Goal: Task Accomplishment & Management: Use online tool/utility

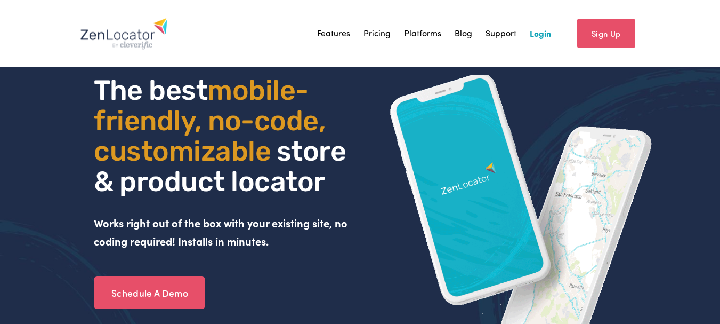
drag, startPoint x: 536, startPoint y: 22, endPoint x: 537, endPoint y: 30, distance: 8.2
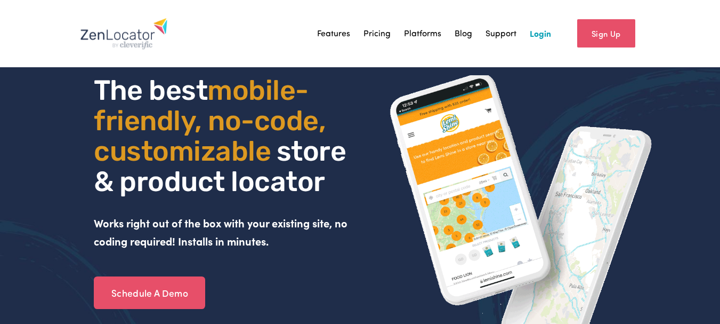
click at [536, 23] on div "Features Pricing Platforms Blog Support Login" at bounding box center [315, 34] width 471 height 32
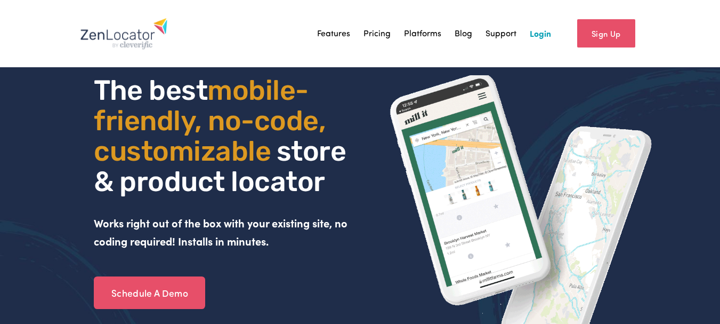
click at [539, 34] on link "Login" at bounding box center [540, 34] width 21 height 16
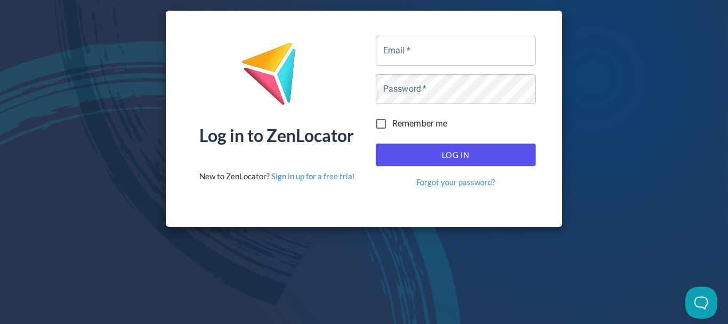
drag, startPoint x: 104, startPoint y: 87, endPoint x: 127, endPoint y: 87, distance: 22.9
click at [104, 87] on div "Log in to ZenLocator New to ZenLocator? Sign in up for a free trial Email   * E…" at bounding box center [364, 118] width 728 height 237
click at [17, 95] on div "Log in to ZenLocator New to ZenLocator? Sign in up for a free trial Email   * E…" at bounding box center [364, 118] width 728 height 237
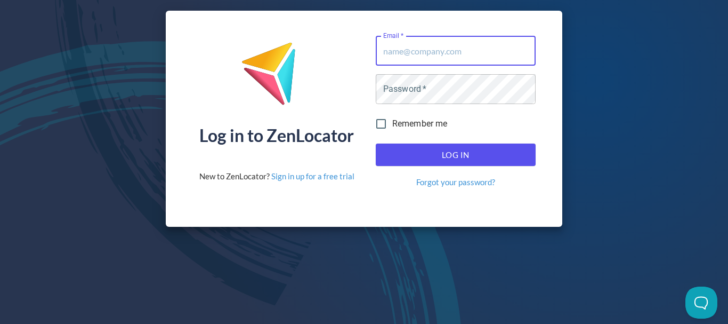
click at [484, 48] on input "Email   *" at bounding box center [456, 51] width 160 height 30
paste input "steve@gippslandjersey.com.au"
type input "steve@gippslandjersey.com.au"
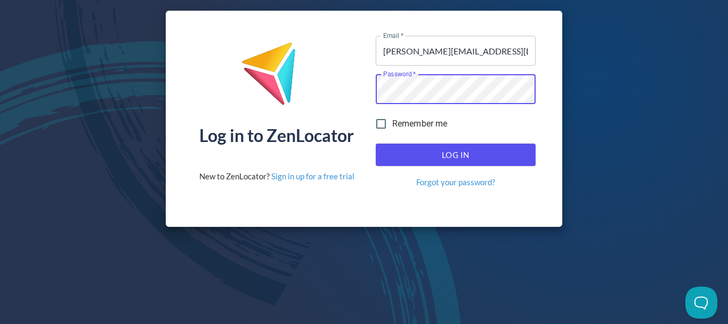
click at [501, 152] on span "Log In" at bounding box center [456, 155] width 136 height 14
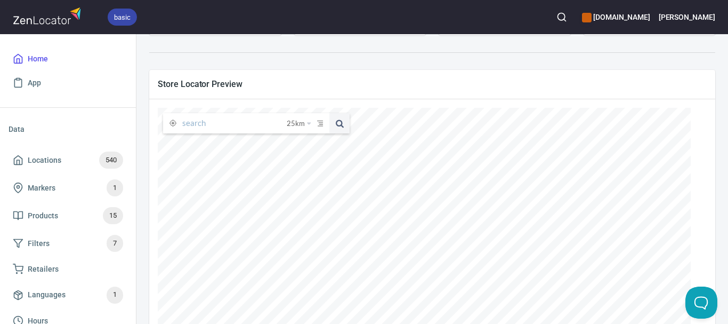
scroll to position [160, 0]
click at [224, 122] on input "text" at bounding box center [234, 122] width 104 height 20
paste input "Evans Petroleum"
type input "Evans Petroleum"
click at [329, 112] on button at bounding box center [339, 122] width 20 height 20
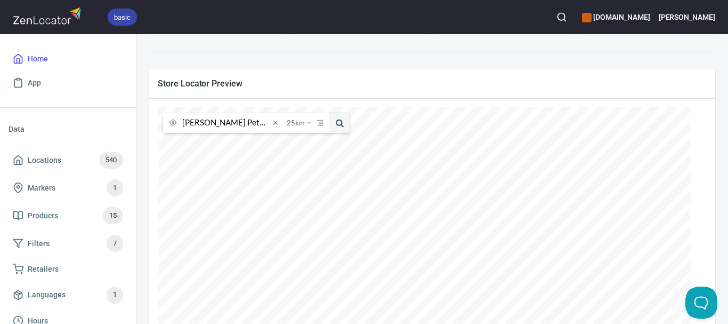
click at [143, 158] on div "Store Locator Preview Evans Petroleum 25 km 25 kilometers 50 kilometers 100 kil…" at bounding box center [432, 254] width 579 height 383
click at [276, 128] on div at bounding box center [276, 122] width 12 height 20
paste input "Tinker Tailor Cafe"
click at [329, 112] on button at bounding box center [339, 122] width 20 height 20
click at [254, 126] on input "Tinker Tailor Cafe" at bounding box center [225, 122] width 87 height 20
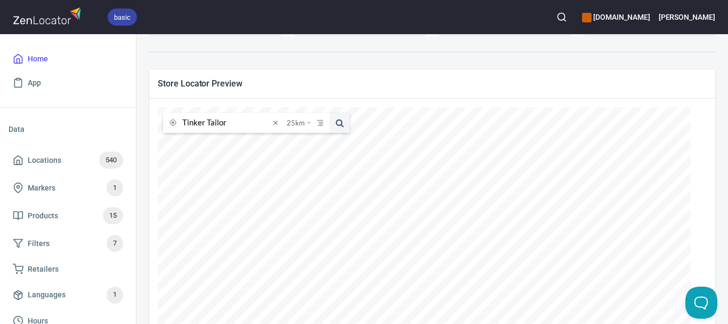
type input "Tinker Tailor"
click at [329, 112] on button at bounding box center [339, 122] width 20 height 20
click at [273, 124] on span at bounding box center [276, 123] width 12 height 12
paste input "Toorak Road IGA plus Liquor"
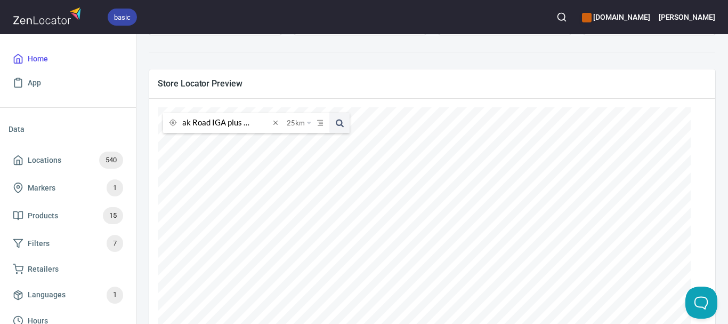
type input "Toorak Road IGA plus Liquor"
click at [329, 112] on button at bounding box center [339, 122] width 20 height 20
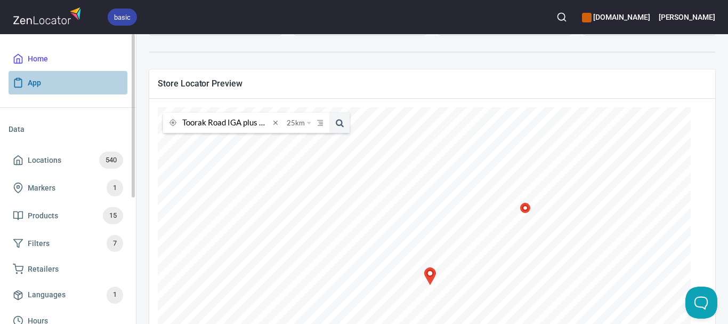
click at [118, 71] on link "App" at bounding box center [68, 83] width 119 height 24
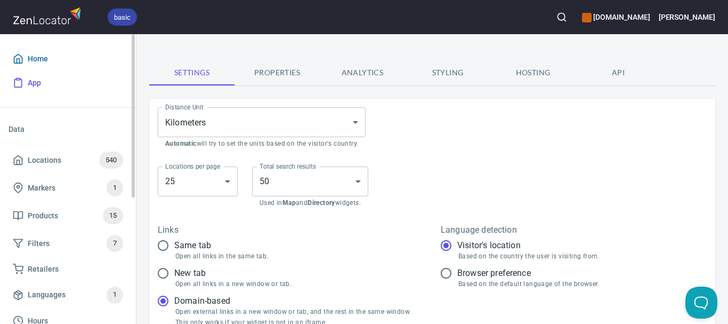
click at [91, 58] on span "Home" at bounding box center [68, 58] width 110 height 13
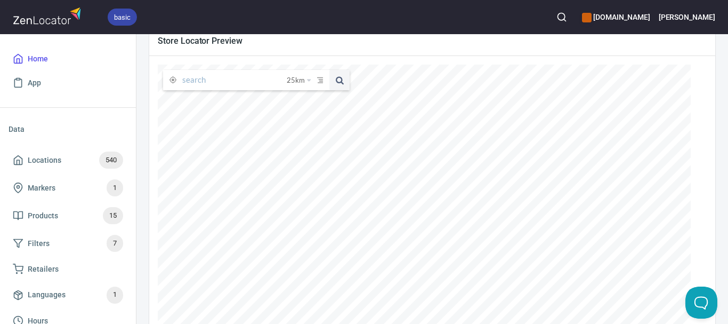
scroll to position [213, 0]
click at [235, 78] on input "text" at bounding box center [234, 69] width 104 height 20
paste input "goldieboy"
type input "goldieboy"
click at [337, 69] on span at bounding box center [339, 69] width 20 height 20
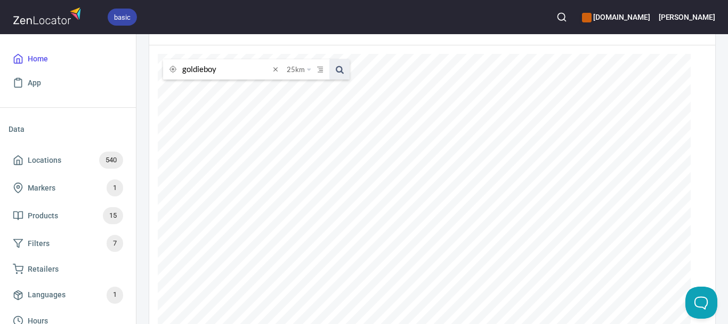
click at [337, 70] on span at bounding box center [339, 69] width 20 height 20
click at [277, 71] on span at bounding box center [276, 69] width 12 height 12
paste input "Julia Rudakova"
type input "Julia Rudakova"
click at [338, 67] on span at bounding box center [339, 69] width 20 height 20
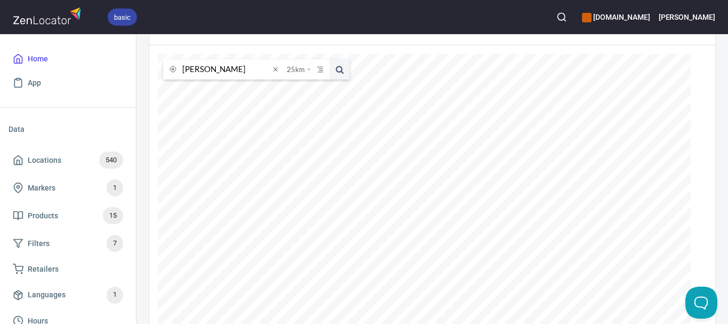
click at [567, 17] on icon "button" at bounding box center [562, 17] width 11 height 11
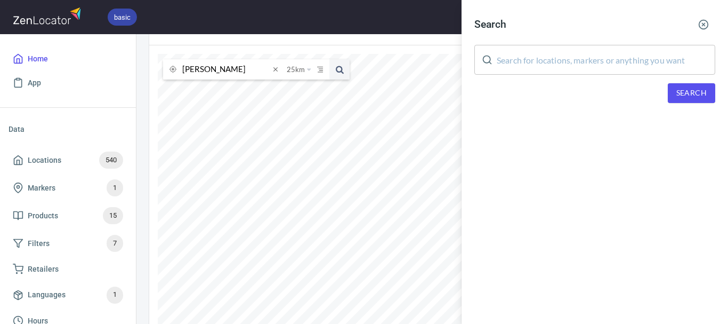
click at [642, 67] on input "text" at bounding box center [606, 60] width 219 height 30
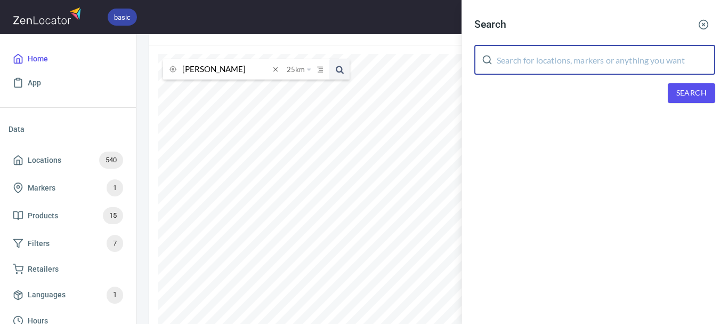
paste input "Julia Rudakova"
type input "Julia Rudakova"
click at [682, 97] on span "Search" at bounding box center [691, 92] width 30 height 13
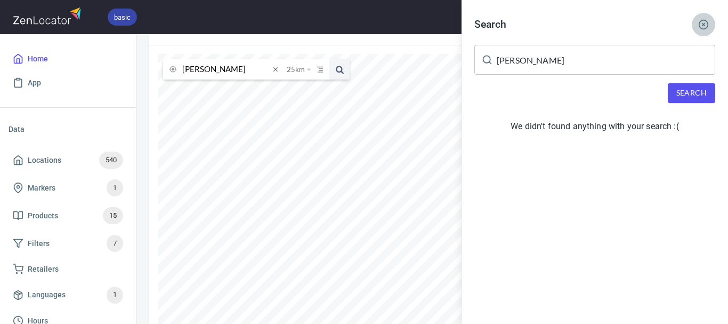
click at [701, 27] on icon "button" at bounding box center [703, 24] width 11 height 11
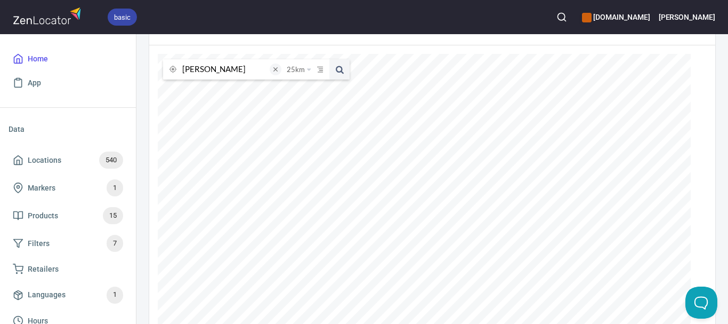
click at [277, 71] on span at bounding box center [276, 69] width 12 height 12
click at [244, 72] on input "text" at bounding box center [234, 69] width 104 height 20
paste input "Juanito's"
click at [329, 59] on button at bounding box center [339, 69] width 20 height 20
click at [235, 69] on input "Juanito" at bounding box center [225, 69] width 87 height 20
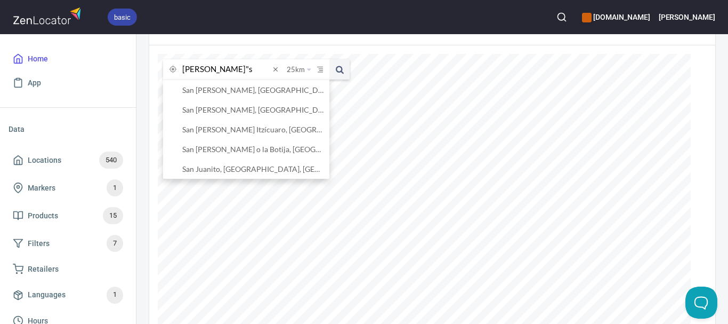
click at [329, 59] on button at bounding box center [339, 69] width 20 height 20
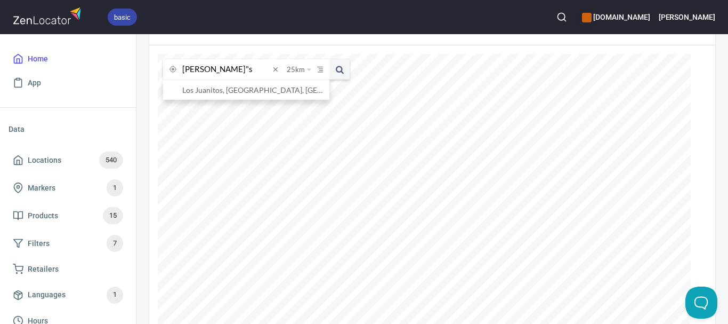
drag, startPoint x: 210, startPoint y: 65, endPoint x: 217, endPoint y: 68, distance: 8.1
click at [211, 65] on input "Juanito"s" at bounding box center [225, 69] width 87 height 20
type input "Juanito's"
click at [329, 59] on button at bounding box center [339, 69] width 20 height 20
click at [219, 65] on input "Juanito's" at bounding box center [225, 69] width 87 height 20
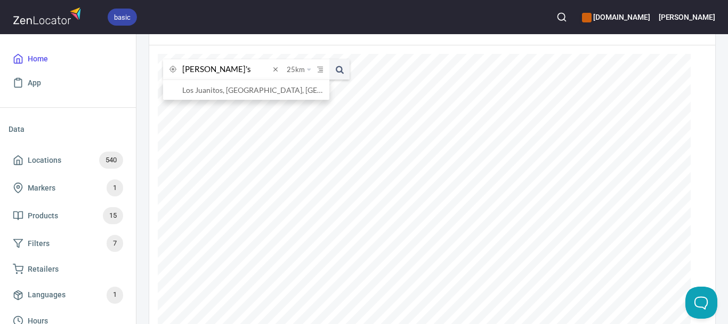
click at [219, 65] on input "Juanito's" at bounding box center [225, 69] width 87 height 20
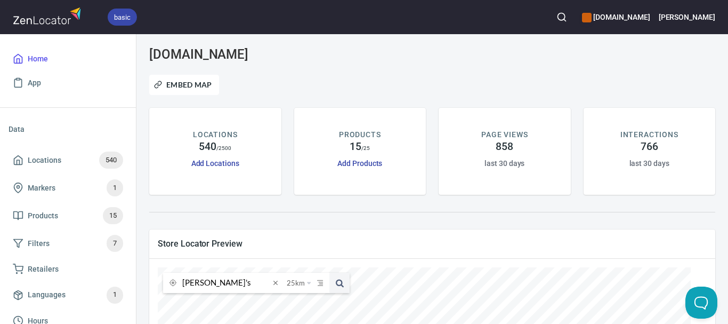
scroll to position [213, 0]
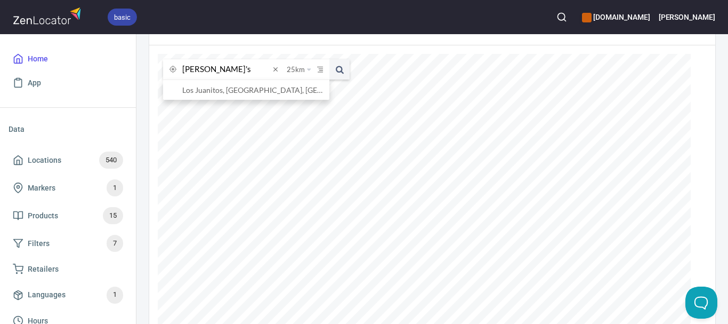
paste input "The Trustee for [PERSON_NAME] Family Trust T/as The Shearing Shed [PERSON_NAME]…"
type input "The Trustee for [PERSON_NAME] Family Trust T/as The Shearing Shed [PERSON_NAME]…"
click at [283, 68] on div "The Trustee for [PERSON_NAME] Family Trust T/as The Shearing Shed [PERSON_NAME]…" at bounding box center [256, 69] width 187 height 20
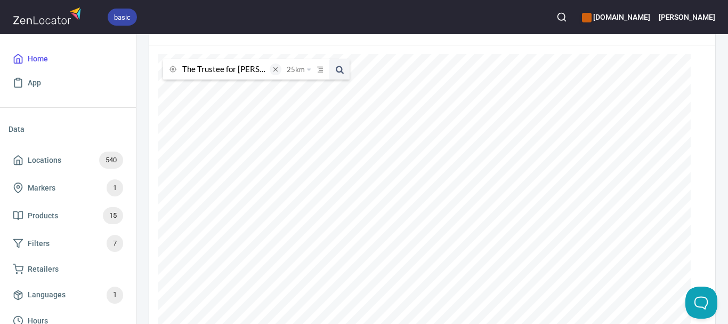
click at [277, 70] on span at bounding box center [276, 69] width 12 height 12
paste input "The Trustee for Patton Family Trust T/as The Shearing Shed Phillip Island"
click at [344, 74] on span at bounding box center [339, 69] width 20 height 20
click at [341, 73] on span at bounding box center [339, 69] width 20 height 20
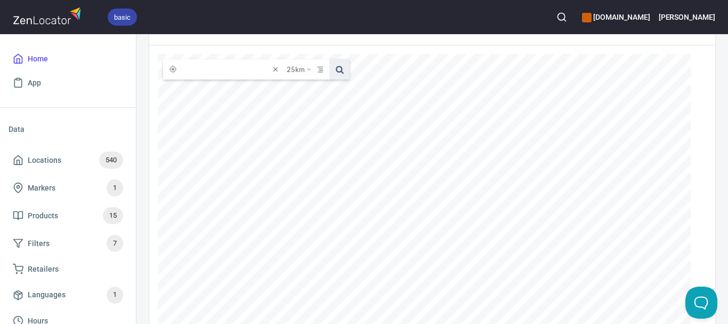
click at [354, 77] on div "The Trustee for Patton Family Trust T/as The Shearing Shed Phillip Island 25 km…" at bounding box center [424, 214] width 533 height 320
type input "The Trustee"
click at [329, 59] on button at bounding box center [339, 69] width 20 height 20
click at [277, 70] on span at bounding box center [276, 69] width 12 height 12
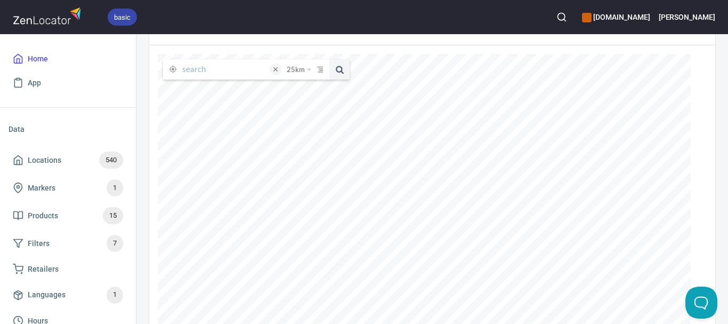
paste input "The Shearing Shed Phillip Island"
type input "The Shearing Shed Phillip Island"
click at [339, 75] on span at bounding box center [339, 69] width 20 height 20
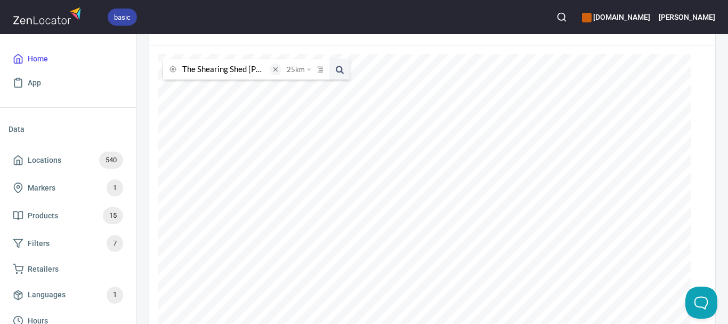
click at [273, 69] on span at bounding box center [276, 69] width 12 height 12
paste input "Logan’s Breakfast & Lunch Bar & Coffee Shop"
click at [345, 71] on span at bounding box center [339, 69] width 20 height 20
click at [407, 92] on div "Logan’s Breakfast & Lunch Bar & Coffee Shop 25 km 25 kilometers 50 kilometers 1…" at bounding box center [424, 214] width 533 height 320
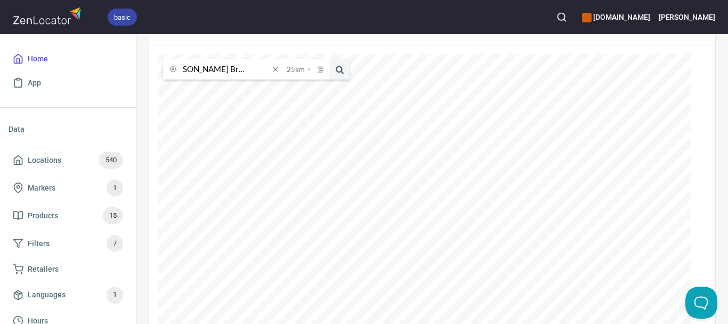
scroll to position [0, 0]
type input "Logan’s Breakfast"
click at [329, 59] on button at bounding box center [339, 69] width 20 height 20
click at [341, 69] on span at bounding box center [339, 69] width 20 height 20
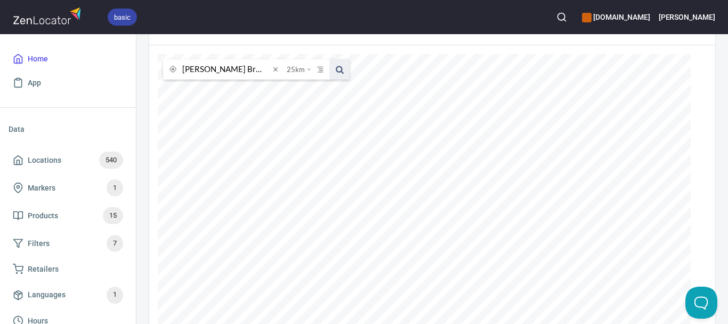
click at [341, 69] on span at bounding box center [339, 69] width 20 height 20
drag, startPoint x: 569, startPoint y: 18, endPoint x: 575, endPoint y: 17, distance: 6.5
click at [574, 17] on button "button" at bounding box center [561, 16] width 23 height 23
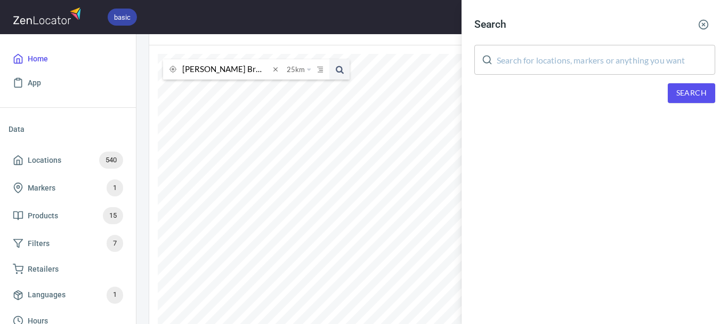
click at [575, 17] on div "Search" at bounding box center [594, 24] width 241 height 23
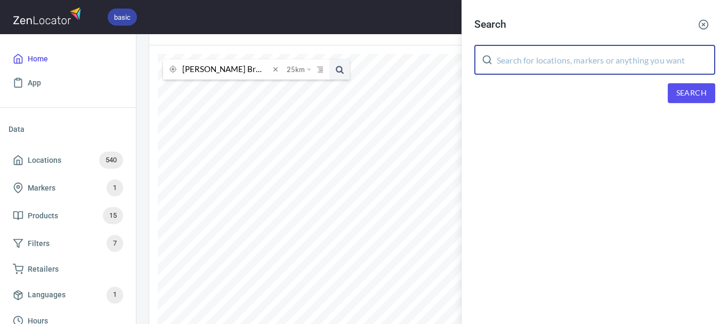
click at [559, 59] on input "text" at bounding box center [606, 60] width 219 height 30
paste input "Logan’s Breakfast & Lunch Bar & Coffee Shop"
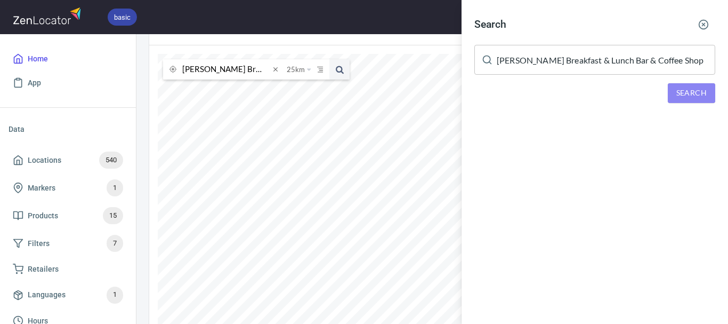
click at [685, 90] on span "Search" at bounding box center [691, 92] width 30 height 13
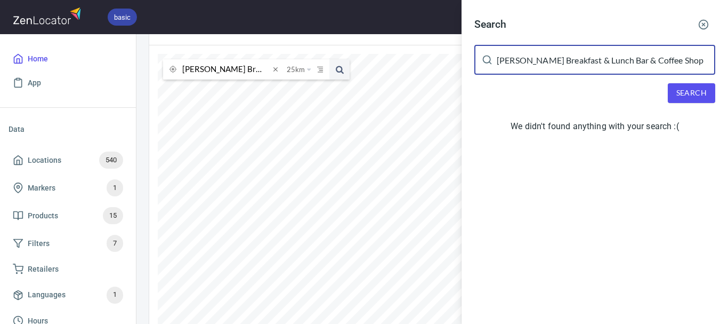
drag, startPoint x: 612, startPoint y: 54, endPoint x: 567, endPoint y: 67, distance: 47.1
click at [567, 67] on input "Logan’s Breakfast & Lunch Bar & Coffee Shop" at bounding box center [606, 60] width 219 height 30
type input "Logan’s Breakfast"
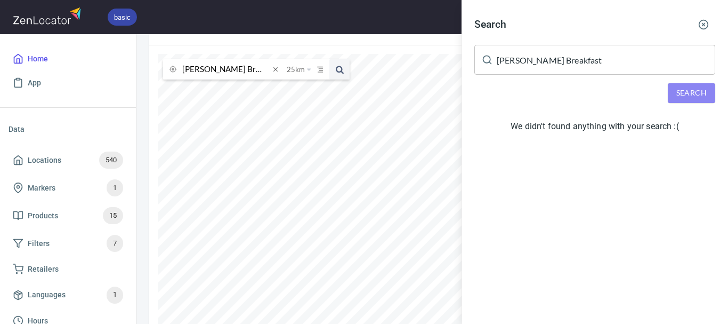
click at [696, 94] on span "Search" at bounding box center [691, 92] width 30 height 13
click at [272, 70] on div at bounding box center [364, 162] width 728 height 324
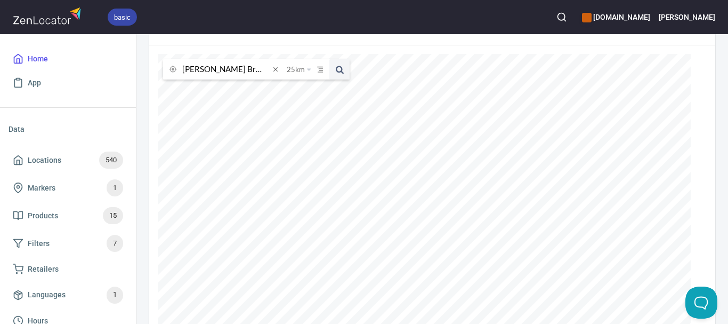
click at [273, 69] on span at bounding box center [276, 69] width 12 height 12
paste input "Oosa Investments"
type input "Oosa Investments"
click at [337, 68] on span at bounding box center [339, 69] width 20 height 20
click at [337, 69] on span at bounding box center [339, 69] width 20 height 20
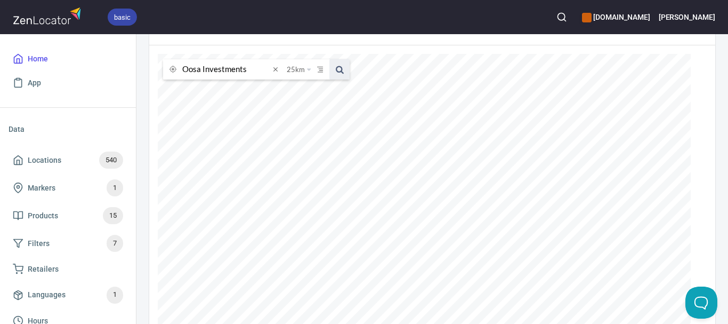
click at [337, 71] on span at bounding box center [339, 69] width 20 height 20
drag, startPoint x: 337, startPoint y: 71, endPoint x: 337, endPoint y: 49, distance: 22.9
click at [337, 65] on span at bounding box center [339, 69] width 20 height 20
click at [273, 70] on span at bounding box center [276, 69] width 12 height 12
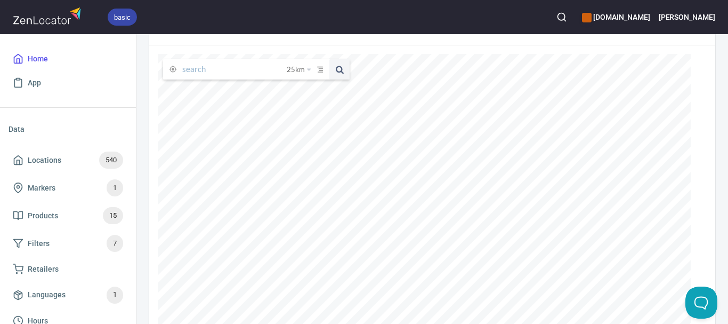
paste input "Sonnys Fried Chicken / John Curtin hotel - Mrs Mills Touring PL"
type input "Sonnys Fried Chicken / John Curtin hotel - Mrs Mills Touring PL"
click at [338, 70] on span at bounding box center [339, 69] width 20 height 20
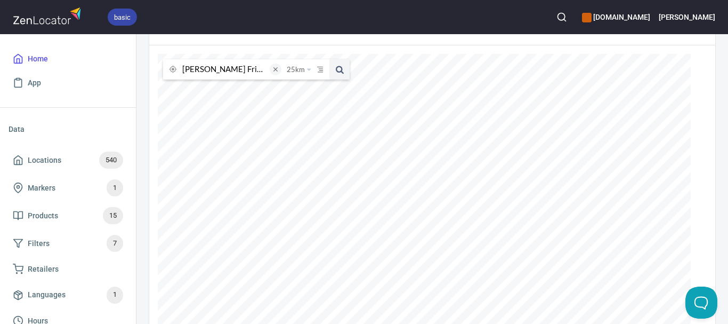
click at [280, 69] on span at bounding box center [276, 69] width 12 height 12
paste input "John Curtin hotel"
type input "John Curtin hotel"
click at [338, 80] on div "John Curtin hotel 25 km 25 kilometers 50 kilometers 100 kilometers 150 kilomete…" at bounding box center [254, 70] width 192 height 26
click at [341, 71] on span at bounding box center [339, 69] width 20 height 20
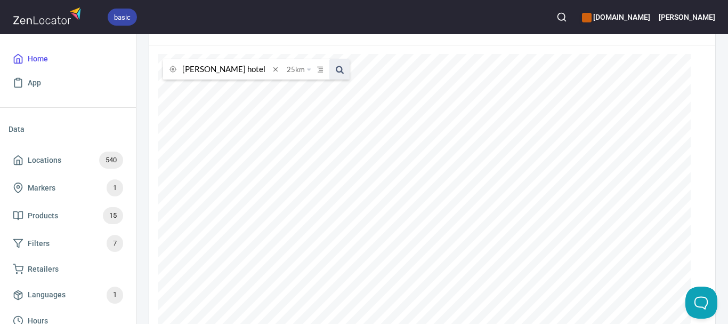
click at [340, 70] on span at bounding box center [339, 69] width 20 height 20
click at [341, 67] on span at bounding box center [339, 69] width 20 height 20
click at [278, 69] on span at bounding box center [276, 69] width 12 height 12
paste input "Sam Bright Pty Ltd"
type input "Sam Bright Pty Ltd"
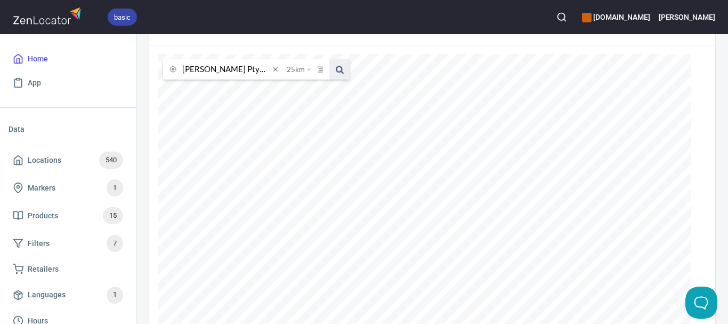
click at [340, 63] on span at bounding box center [339, 69] width 20 height 20
click at [340, 68] on span at bounding box center [339, 69] width 20 height 20
click at [341, 71] on span at bounding box center [339, 69] width 20 height 20
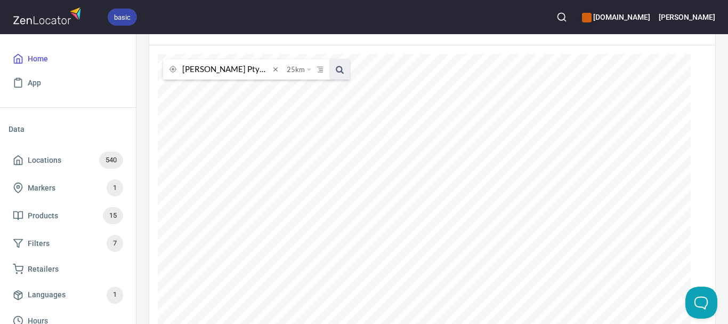
click at [341, 71] on span at bounding box center [339, 69] width 20 height 20
click at [275, 70] on span at bounding box center [276, 69] width 12 height 12
paste input "Natoora Melbourne"
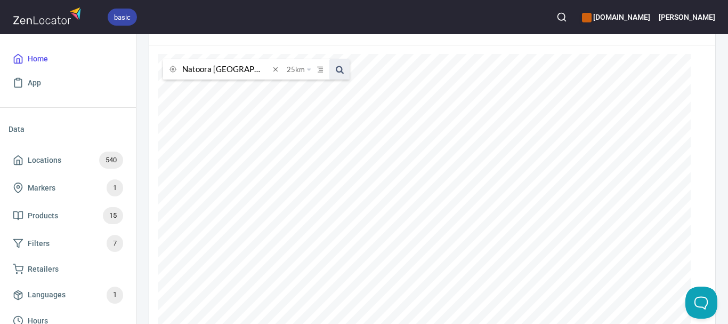
type input "Natoora Melbourne"
click at [339, 68] on span at bounding box center [339, 69] width 20 height 20
click at [340, 71] on span at bounding box center [339, 69] width 20 height 20
